Goal: Task Accomplishment & Management: Manage account settings

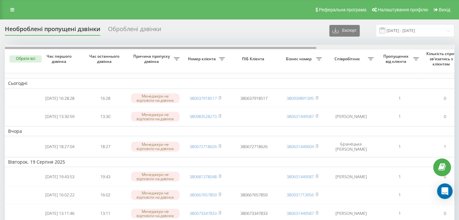
scroll to position [0, 197]
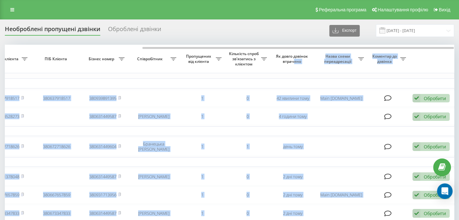
drag, startPoint x: 215, startPoint y: 46, endPoint x: 294, endPoint y: 62, distance: 81.0
click at [294, 62] on span "Як довго дзвінок втрачено" at bounding box center [292, 59] width 35 height 10
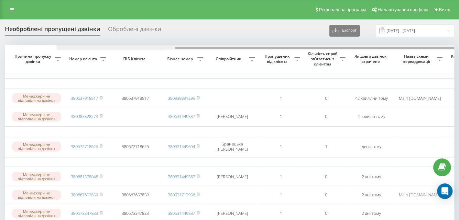
scroll to position [0, 0]
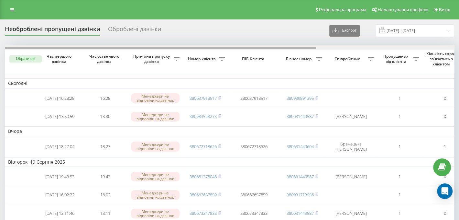
drag, startPoint x: 291, startPoint y: 47, endPoint x: 39, endPoint y: 31, distance: 252.4
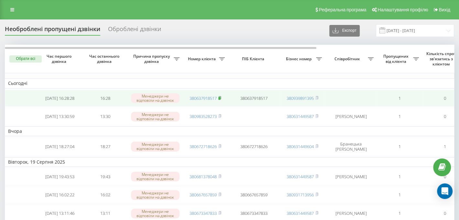
click at [220, 98] on rect at bounding box center [219, 98] width 2 height 3
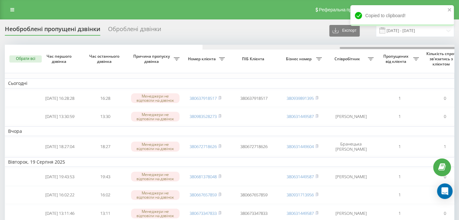
scroll to position [0, 197]
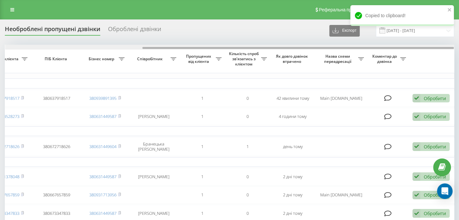
click at [32, 46] on div at bounding box center [229, 47] width 449 height 5
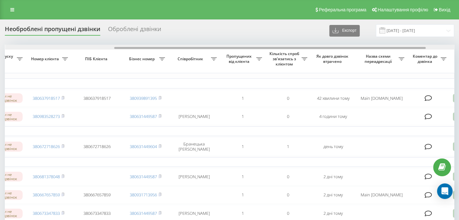
scroll to position [0, 154]
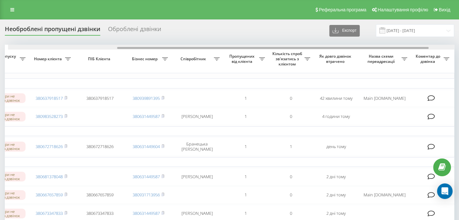
drag, startPoint x: 161, startPoint y: 47, endPoint x: 131, endPoint y: 40, distance: 30.9
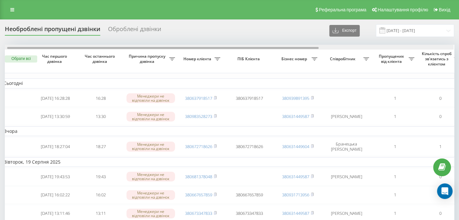
scroll to position [0, 4]
drag, startPoint x: 182, startPoint y: 47, endPoint x: 78, endPoint y: 49, distance: 104.1
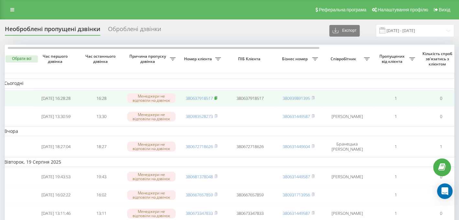
click at [216, 97] on rect at bounding box center [215, 98] width 2 height 3
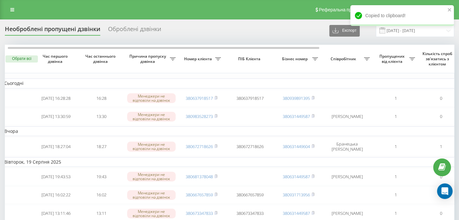
click at [326, 70] on th "Співробітник" at bounding box center [347, 59] width 52 height 28
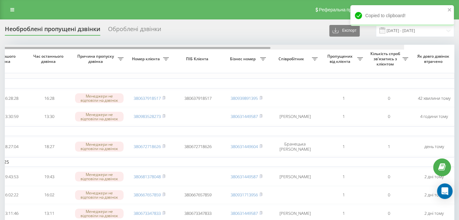
scroll to position [0, 58]
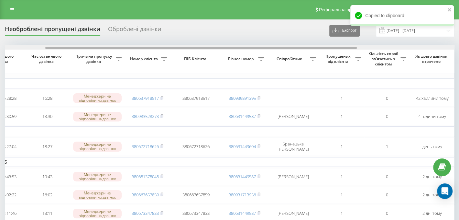
drag, startPoint x: 294, startPoint y: 48, endPoint x: 331, endPoint y: 50, distance: 37.6
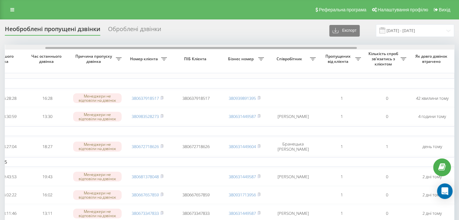
click at [331, 48] on div at bounding box center [200, 48] width 311 height 2
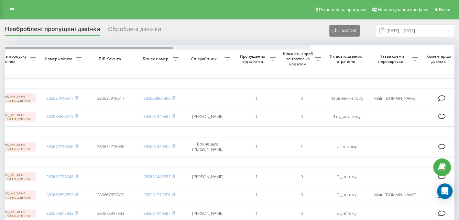
scroll to position [0, 0]
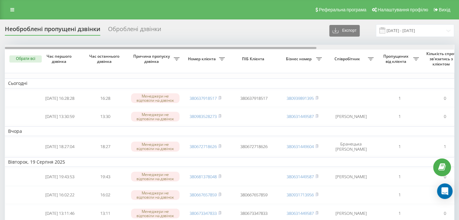
drag, startPoint x: 309, startPoint y: 48, endPoint x: 103, endPoint y: 53, distance: 206.3
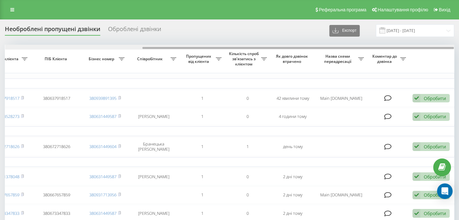
click at [100, 46] on div at bounding box center [229, 47] width 449 height 5
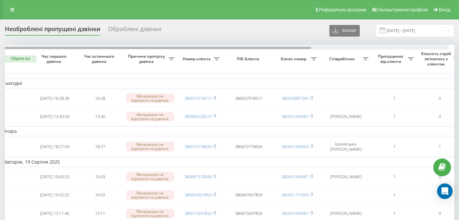
scroll to position [0, 0]
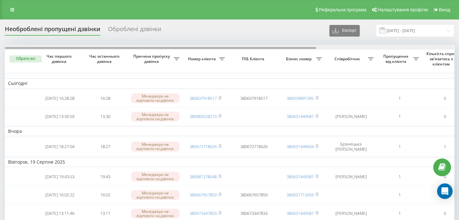
drag, startPoint x: 221, startPoint y: 48, endPoint x: 62, endPoint y: 47, distance: 159.1
click at [62, 47] on div at bounding box center [160, 48] width 311 height 2
drag, startPoint x: 212, startPoint y: 47, endPoint x: 0, endPoint y: 8, distance: 215.7
drag, startPoint x: 104, startPoint y: 48, endPoint x: 81, endPoint y: 49, distance: 23.7
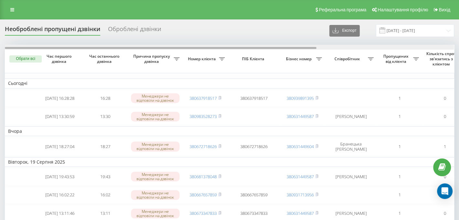
drag, startPoint x: 88, startPoint y: 47, endPoint x: 73, endPoint y: 54, distance: 16.8
drag, startPoint x: 298, startPoint y: 47, endPoint x: 240, endPoint y: 39, distance: 59.1
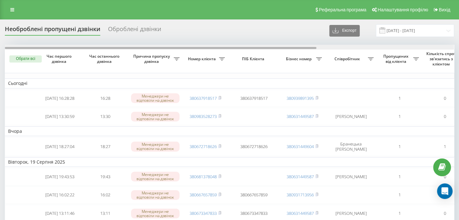
drag, startPoint x: 237, startPoint y: 48, endPoint x: 102, endPoint y: 31, distance: 135.8
